Goal: Information Seeking & Learning: Learn about a topic

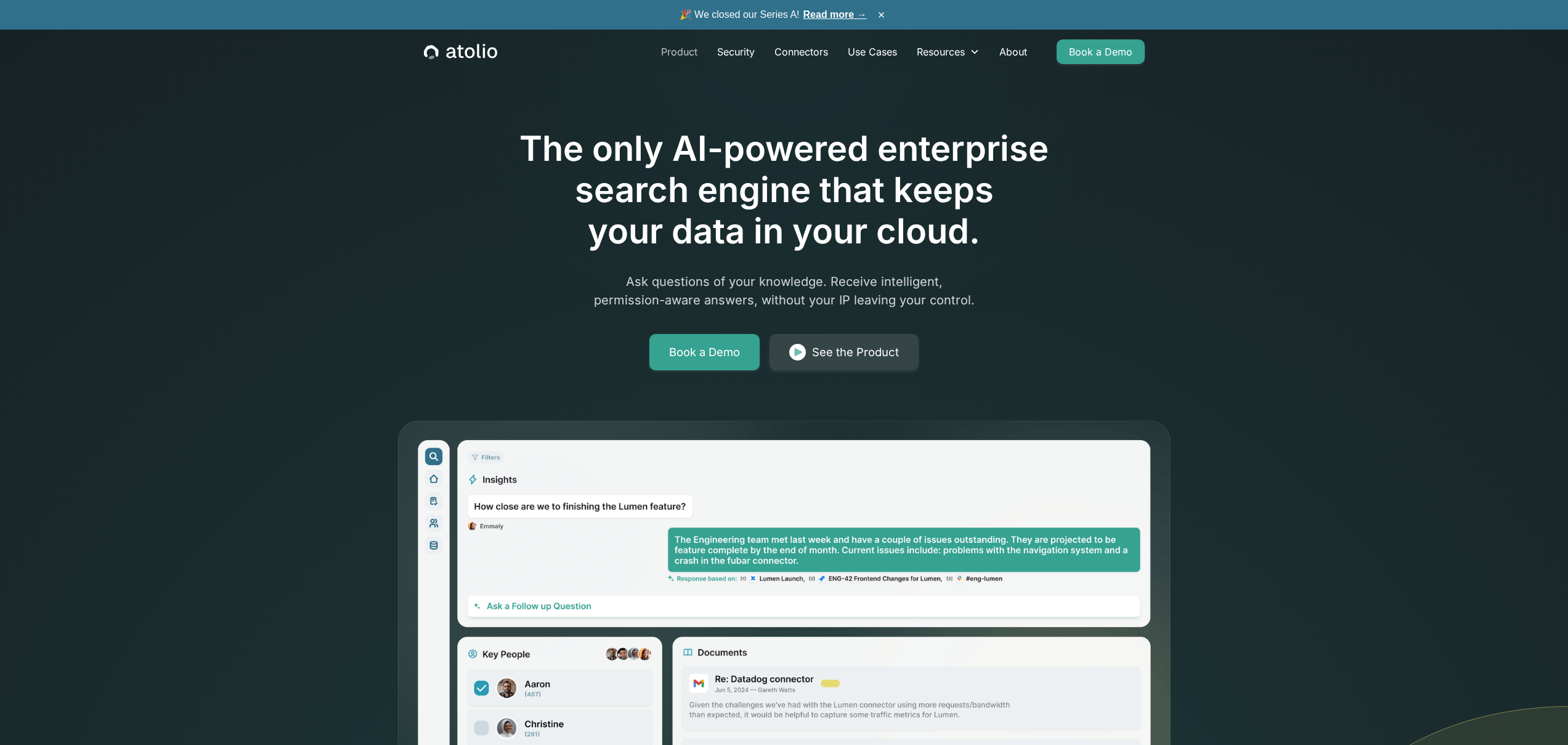
click at [684, 53] on link "Product" at bounding box center [679, 51] width 56 height 25
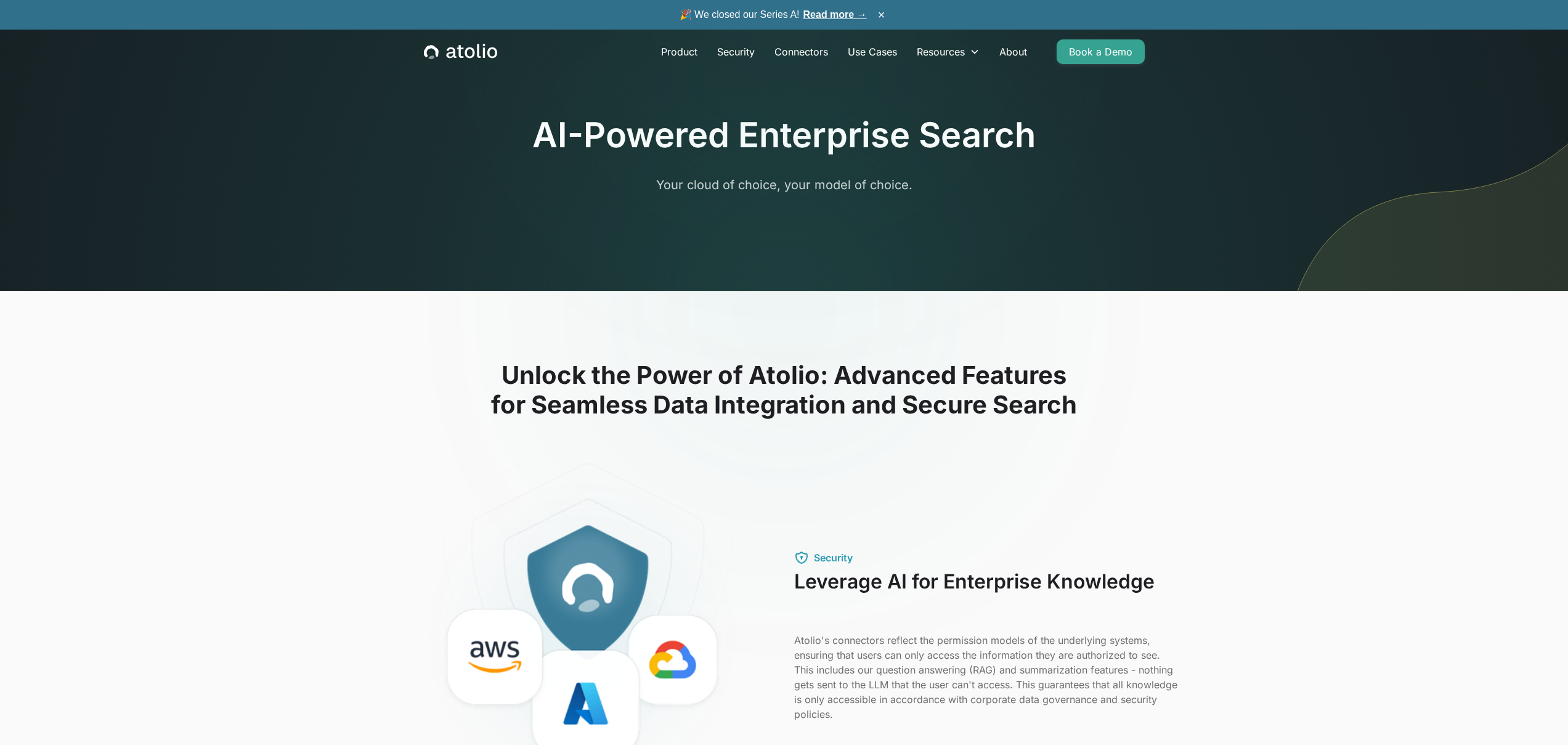
click at [472, 51] on icon "home" at bounding box center [460, 52] width 73 height 16
